Goal: Information Seeking & Learning: Learn about a topic

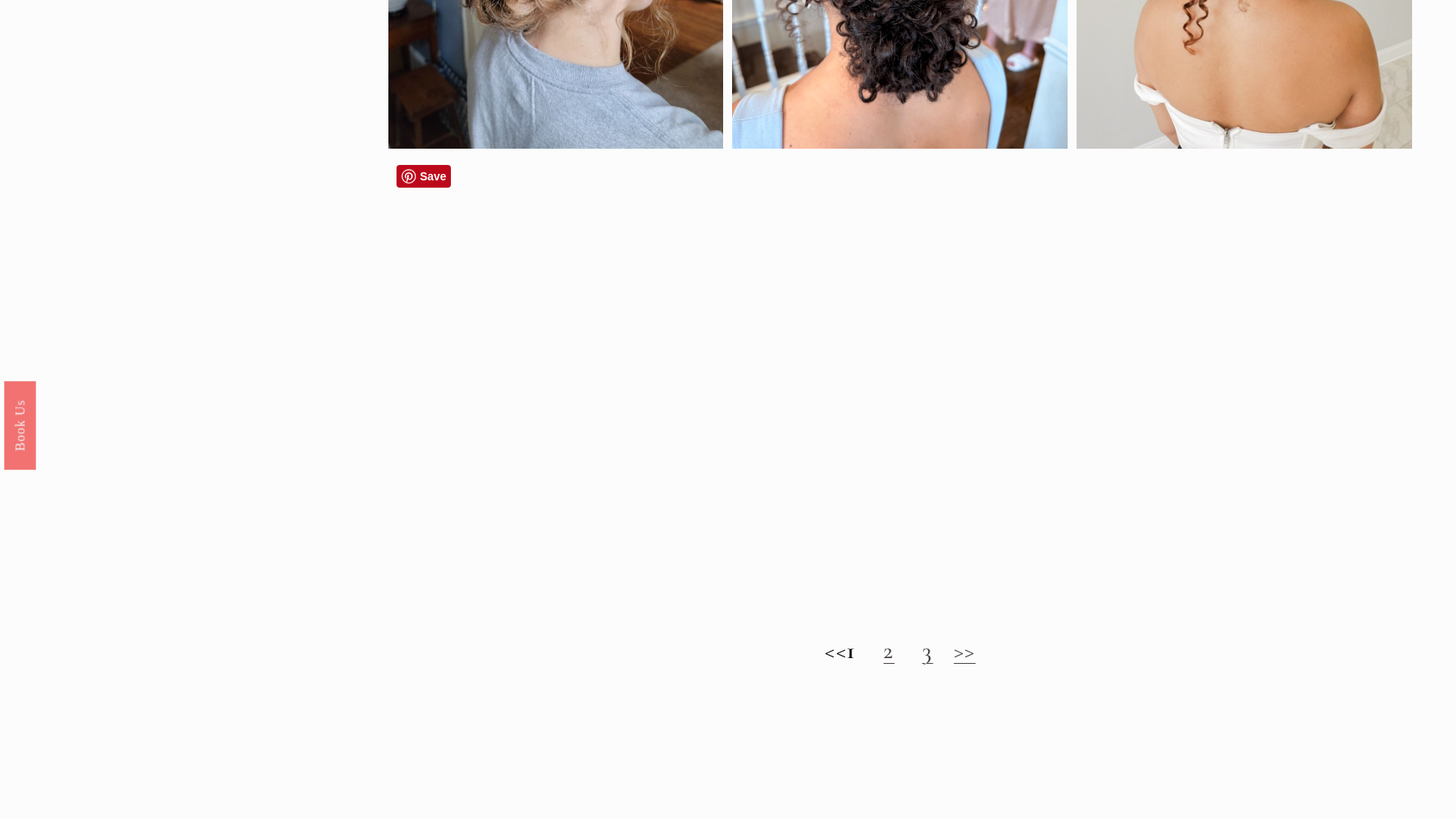
scroll to position [1265, 0]
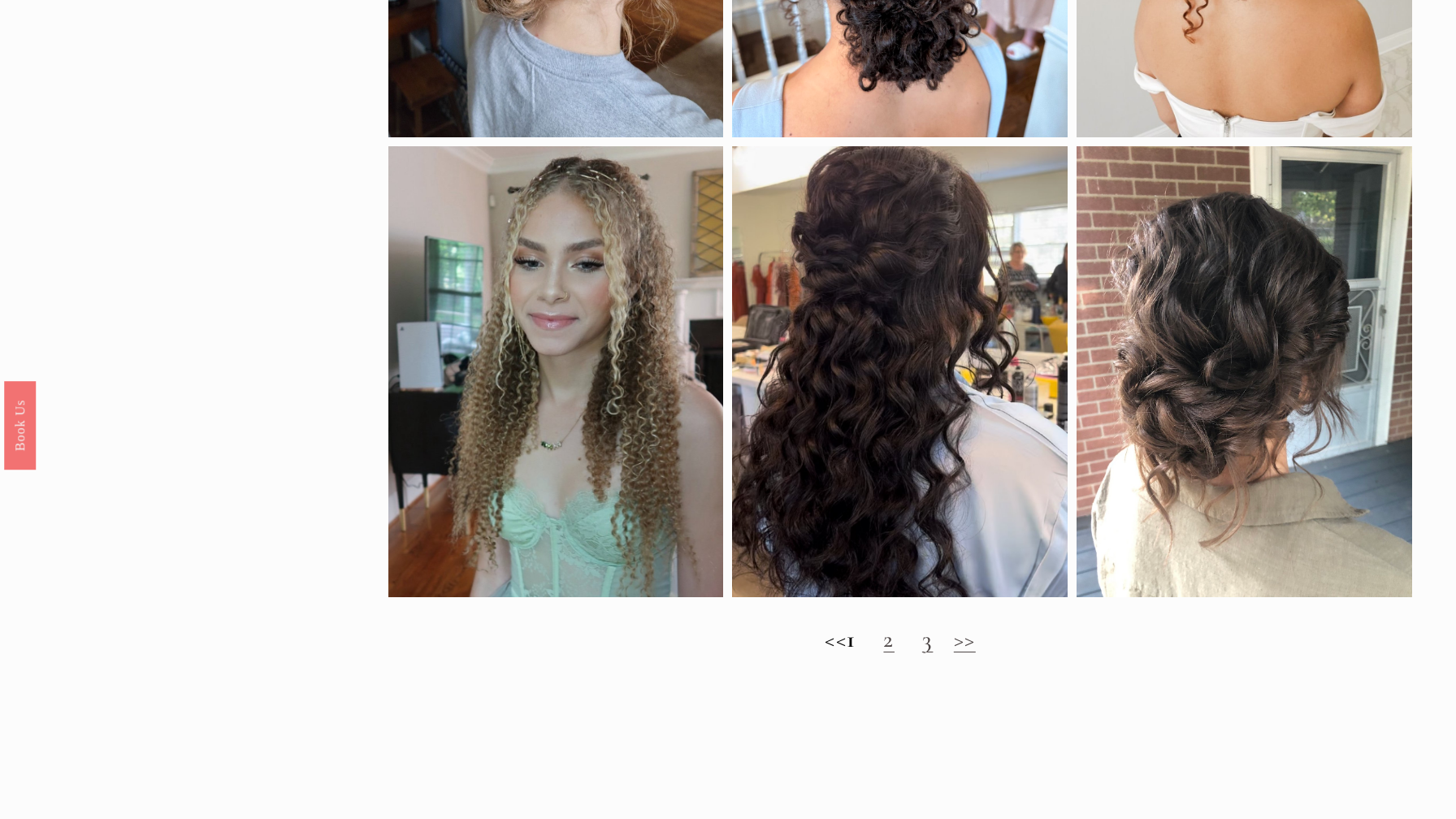
click at [893, 640] on link "2" at bounding box center [888, 639] width 10 height 29
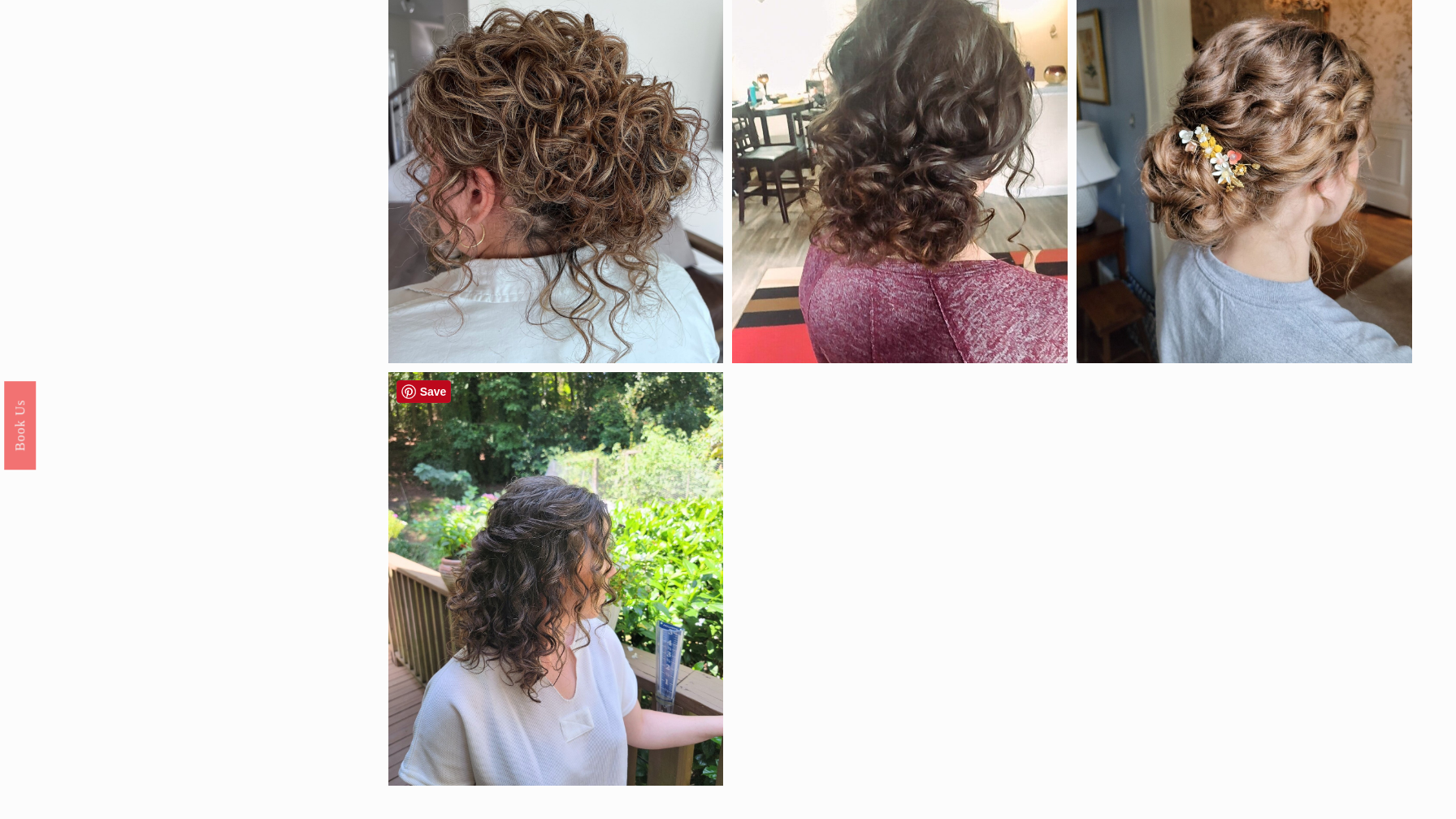
scroll to position [721, 0]
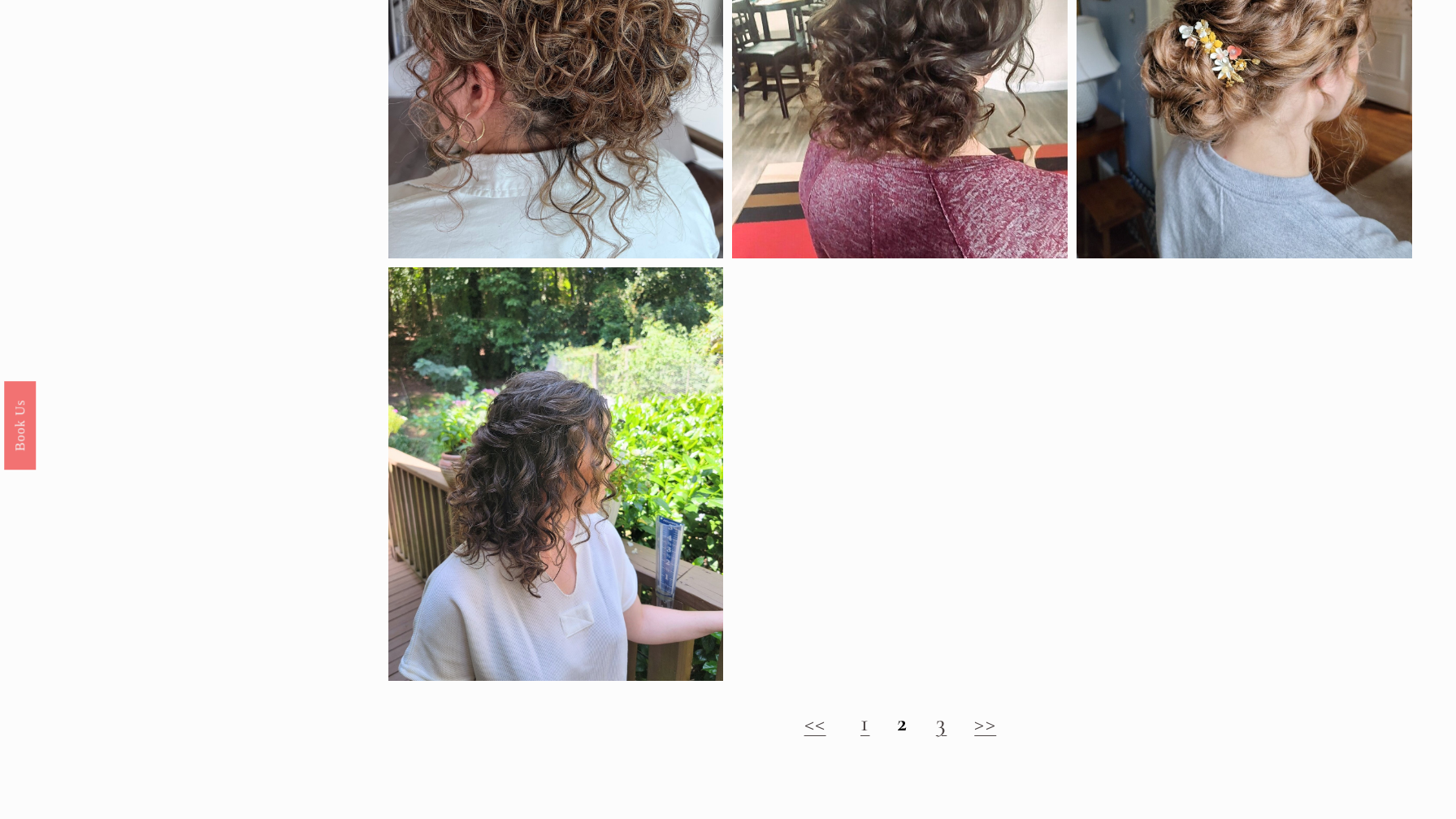
click at [939, 733] on link "3" at bounding box center [941, 723] width 10 height 29
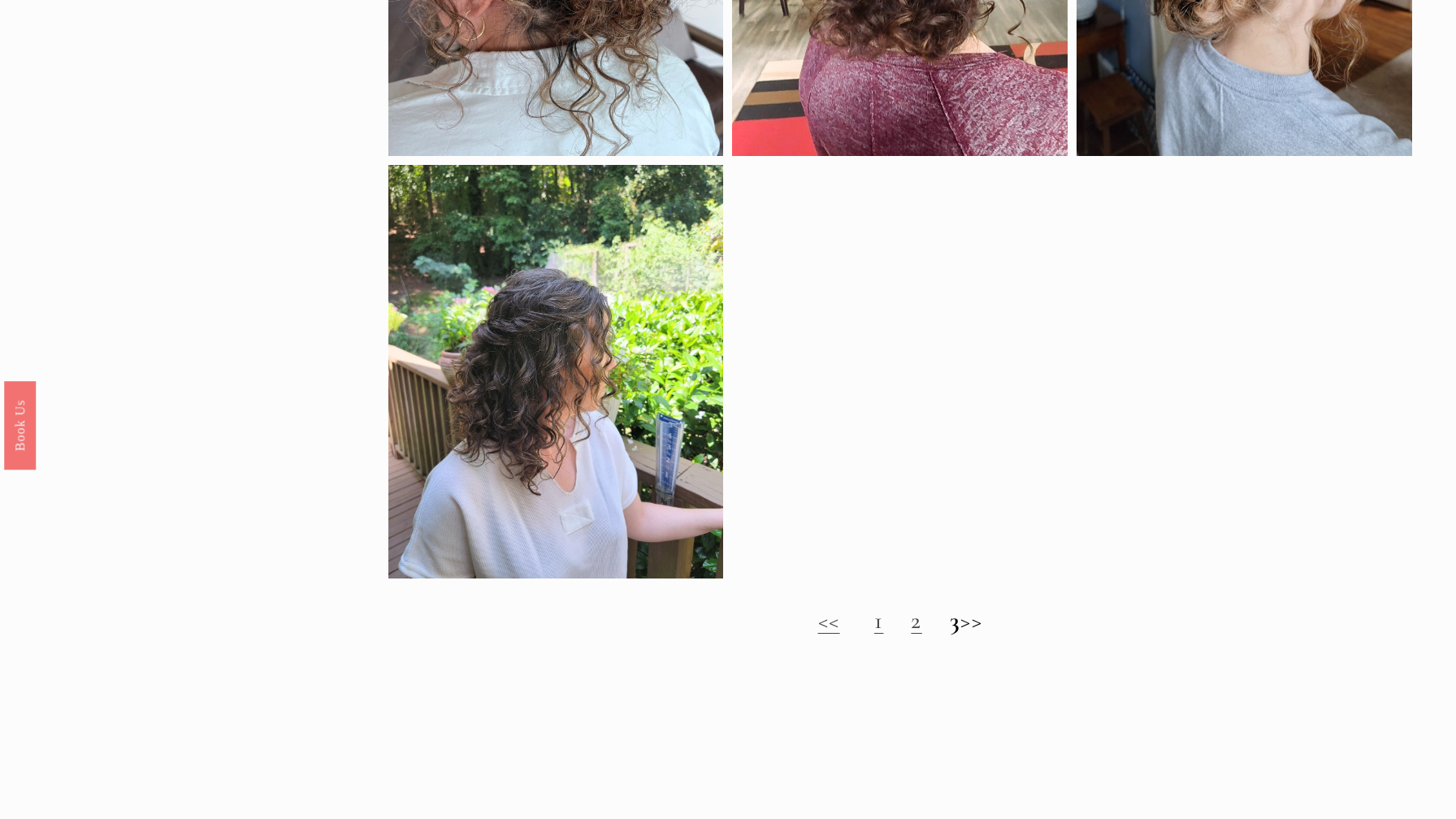
scroll to position [1275, 0]
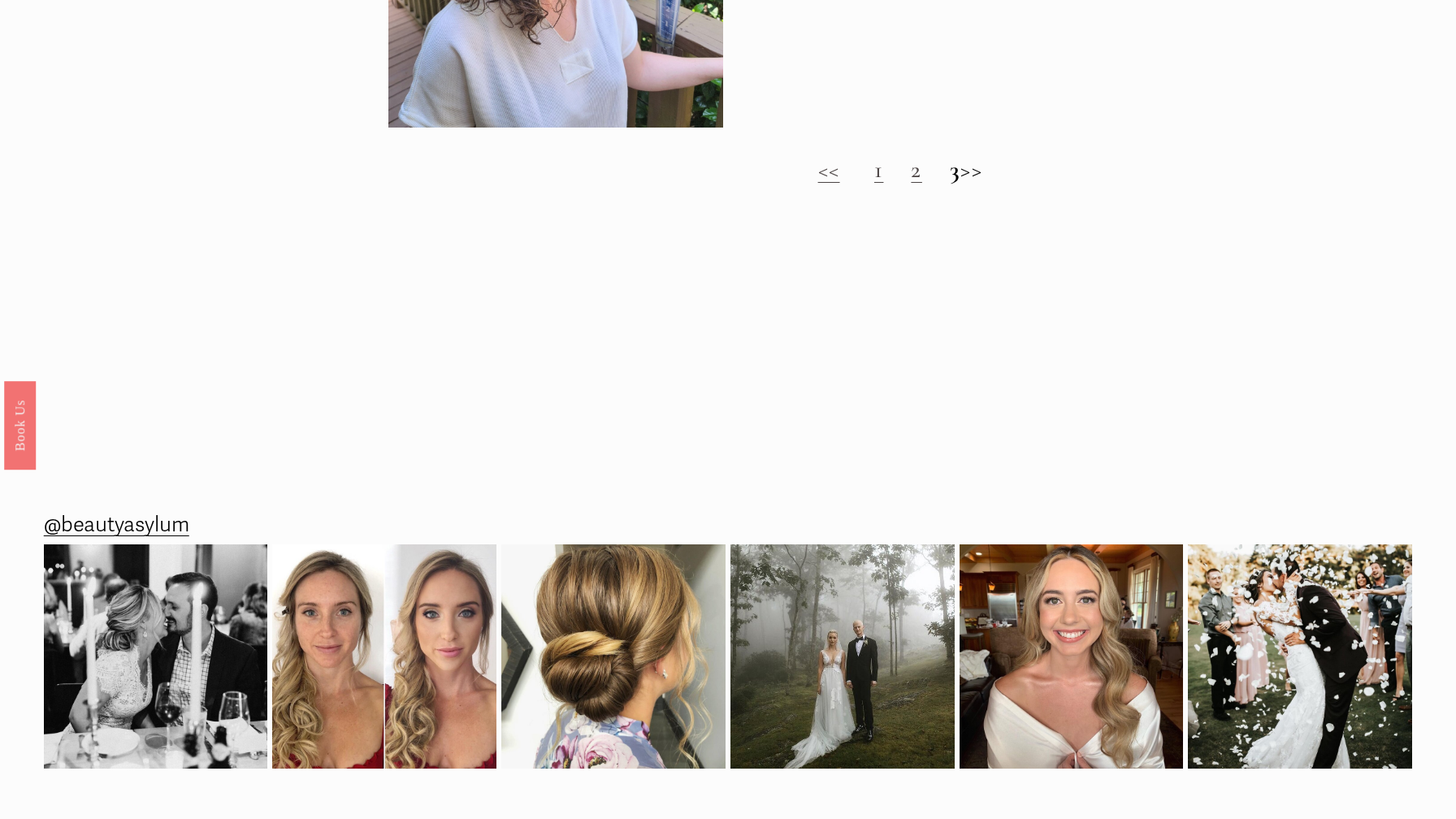
click at [874, 173] on link "1" at bounding box center [879, 170] width 9 height 29
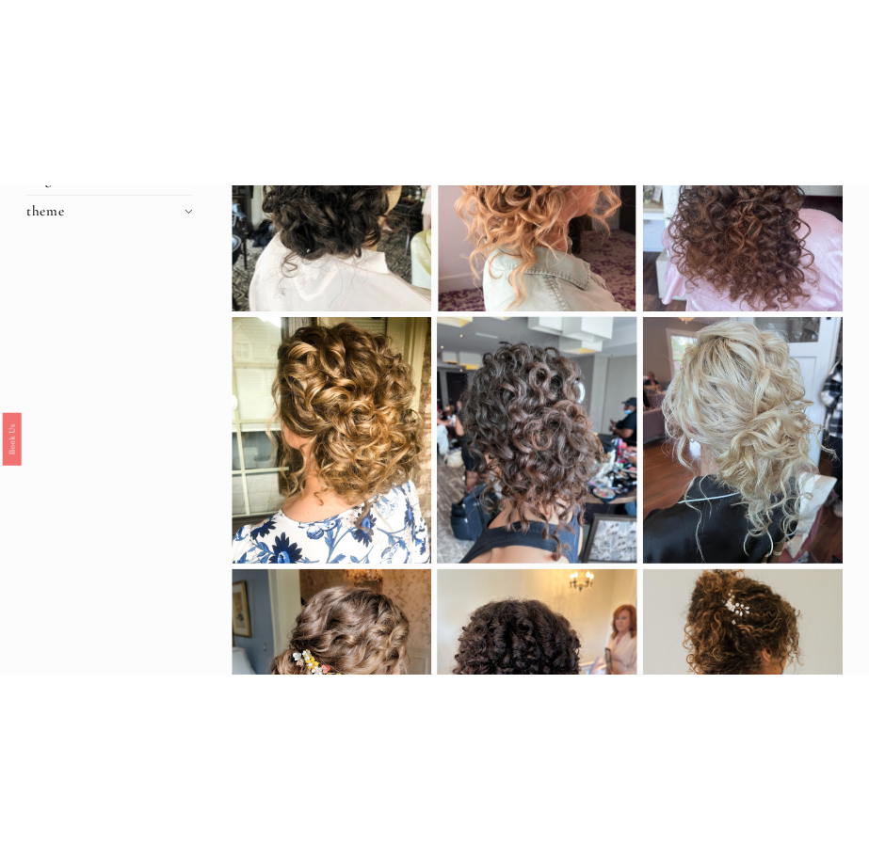
scroll to position [487, 0]
